Goal: Use online tool/utility: Utilize a website feature to perform a specific function

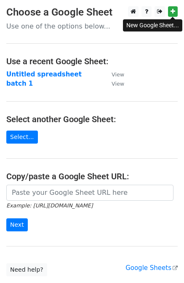
click at [172, 5] on html "Choose a Google Sheet Use one of the options below... Use a recent Google Sheet…" at bounding box center [92, 172] width 184 height 344
click at [176, 13] on link at bounding box center [173, 11] width 10 height 11
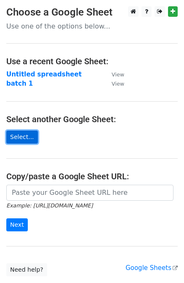
click at [25, 137] on link "Select..." at bounding box center [22, 137] width 32 height 13
click at [6, 140] on link "Select..." at bounding box center [22, 137] width 32 height 13
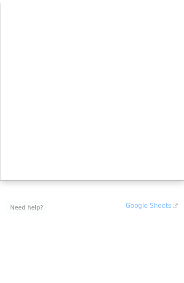
scroll to position [59, 0]
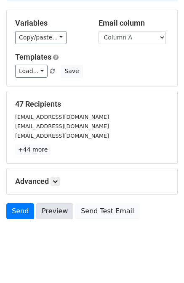
scroll to position [76, 0]
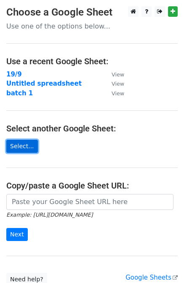
click at [26, 142] on link "Select..." at bounding box center [22, 146] width 32 height 13
